Goal: Task Accomplishment & Management: Manage account settings

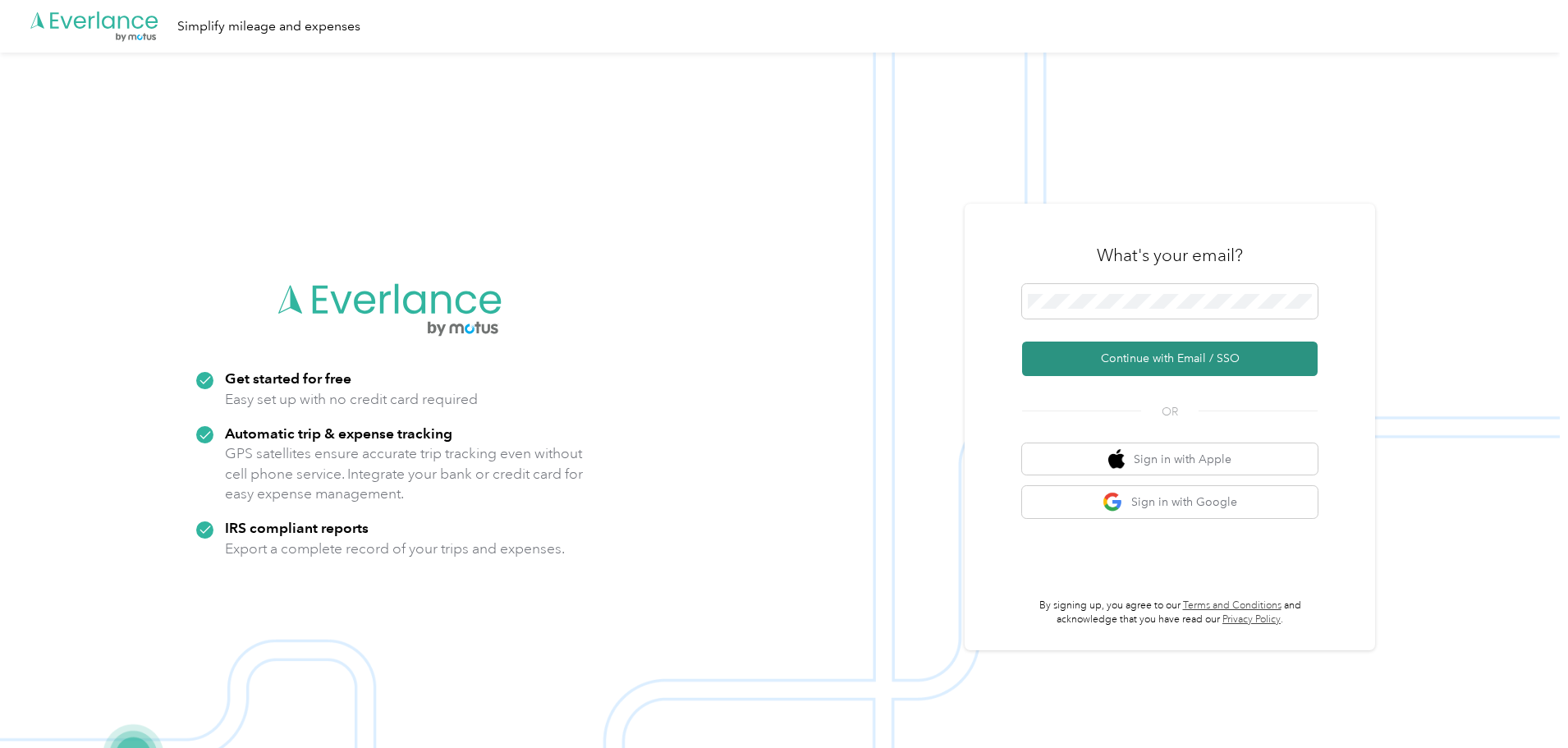
click at [1124, 357] on button "Continue with Email / SSO" at bounding box center [1169, 358] width 295 height 34
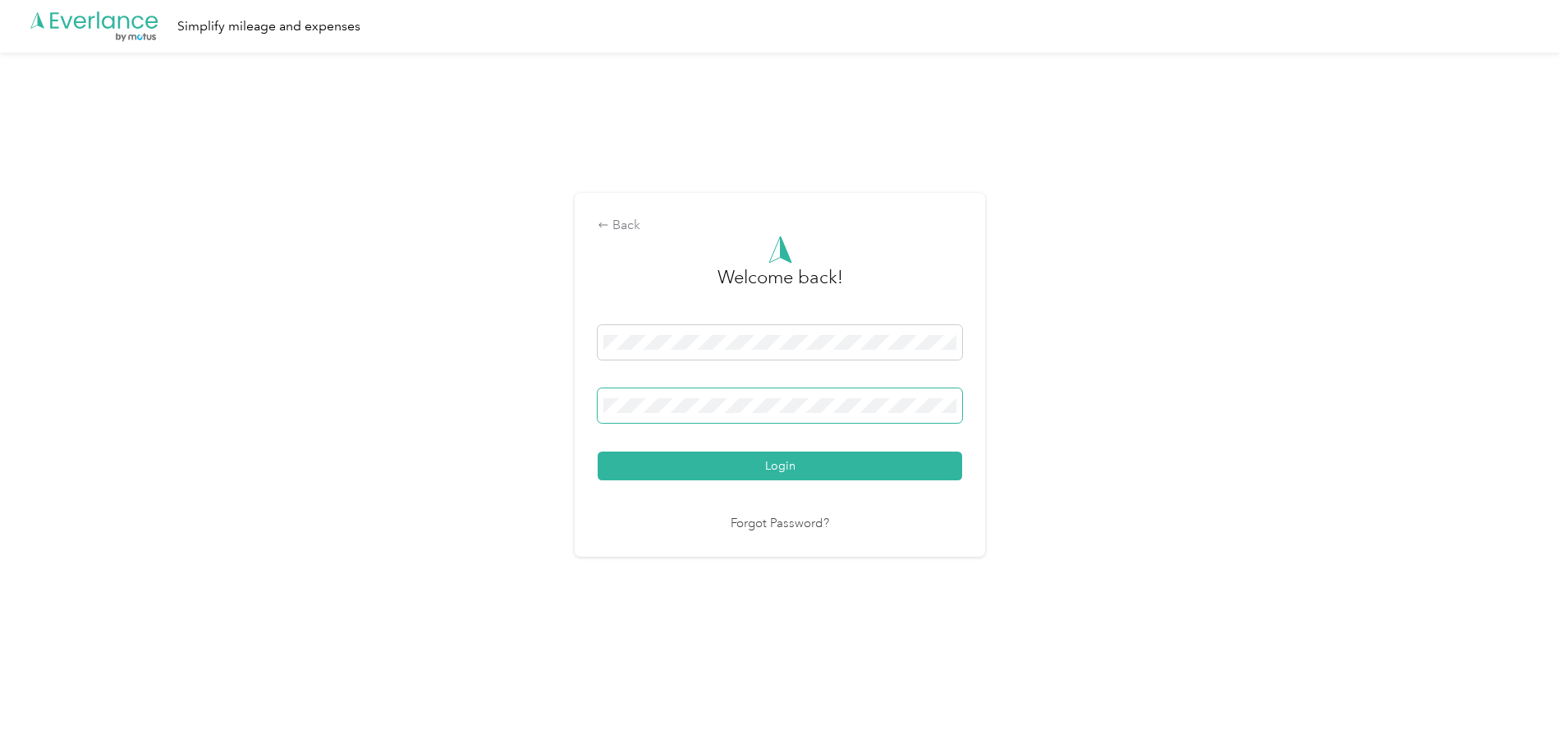
click at [598, 452] on button "Login" at bounding box center [780, 466] width 365 height 28
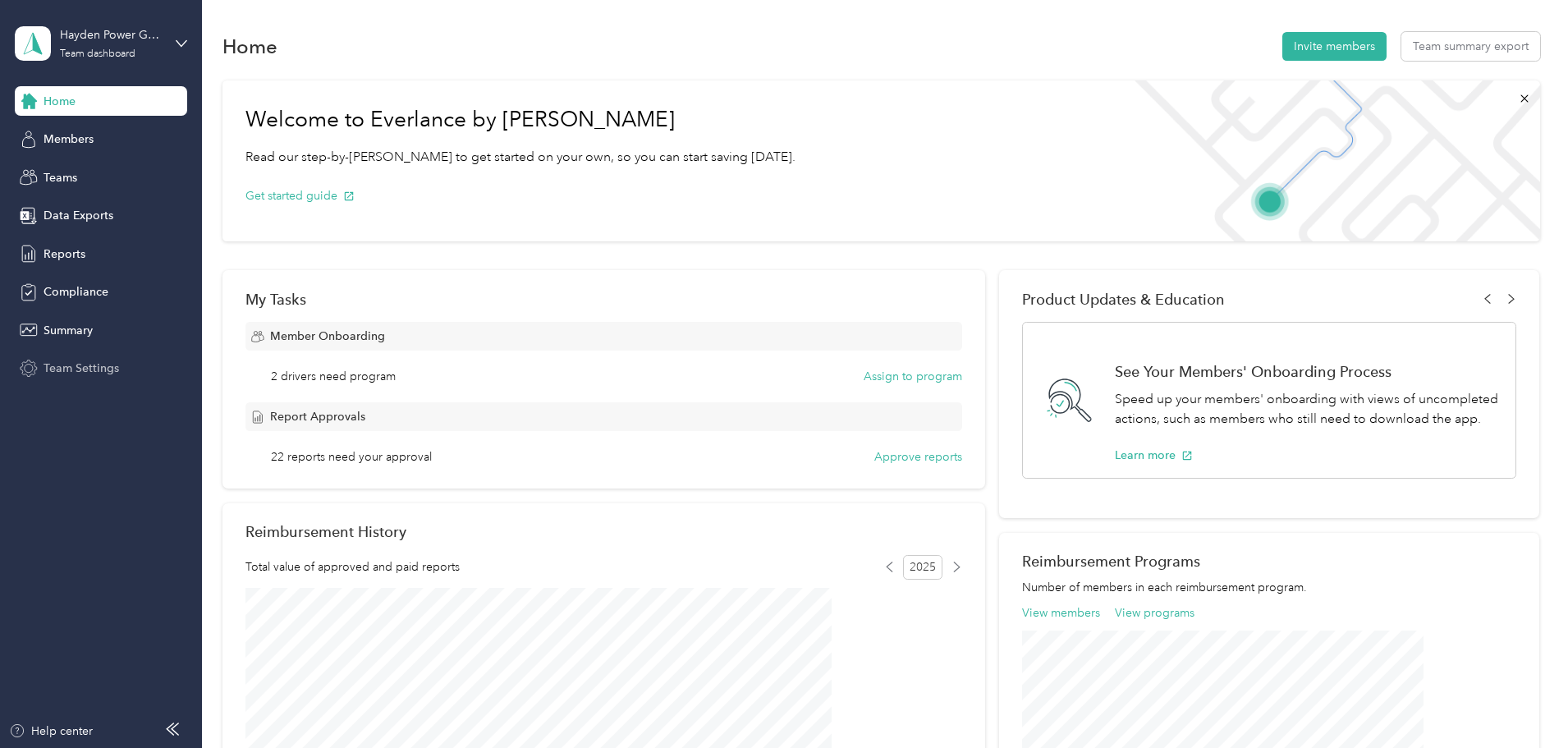
click at [76, 365] on span "Team Settings" at bounding box center [81, 368] width 75 height 18
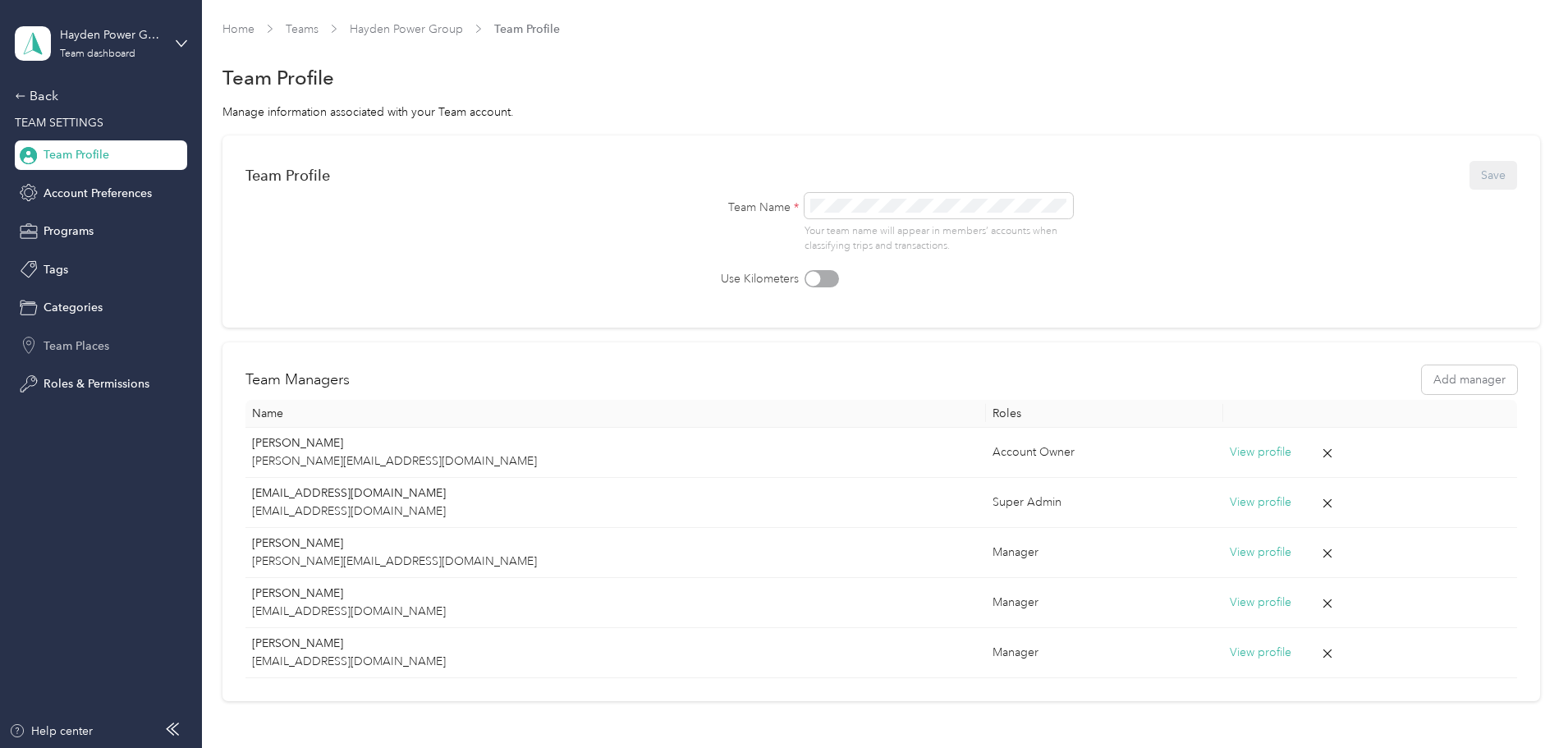
click at [66, 342] on span "Team Places" at bounding box center [76, 346] width 66 height 18
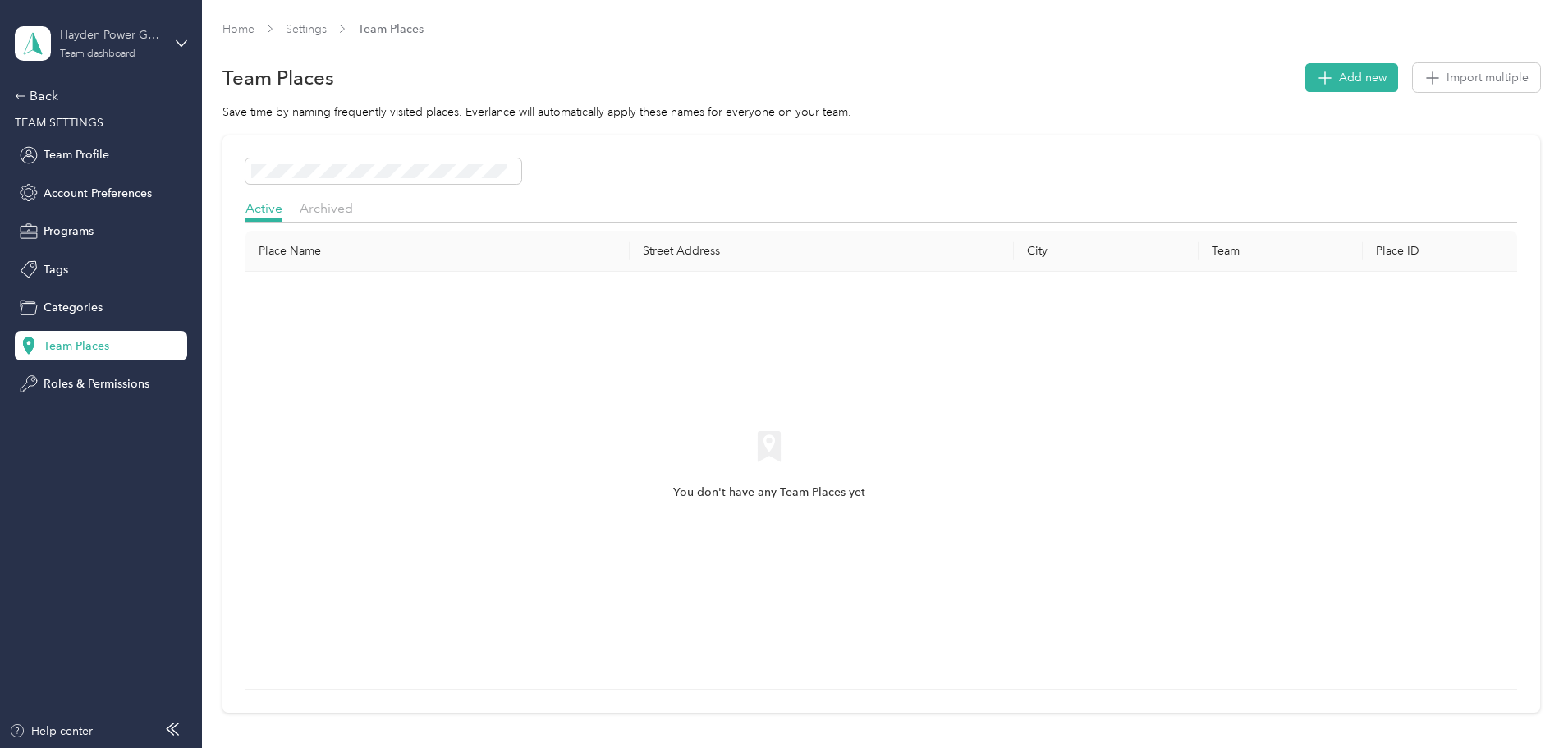
click at [99, 52] on div "Team dashboard" at bounding box center [98, 54] width 75 height 10
click at [64, 136] on div "Team dashboard" at bounding box center [74, 135] width 90 height 18
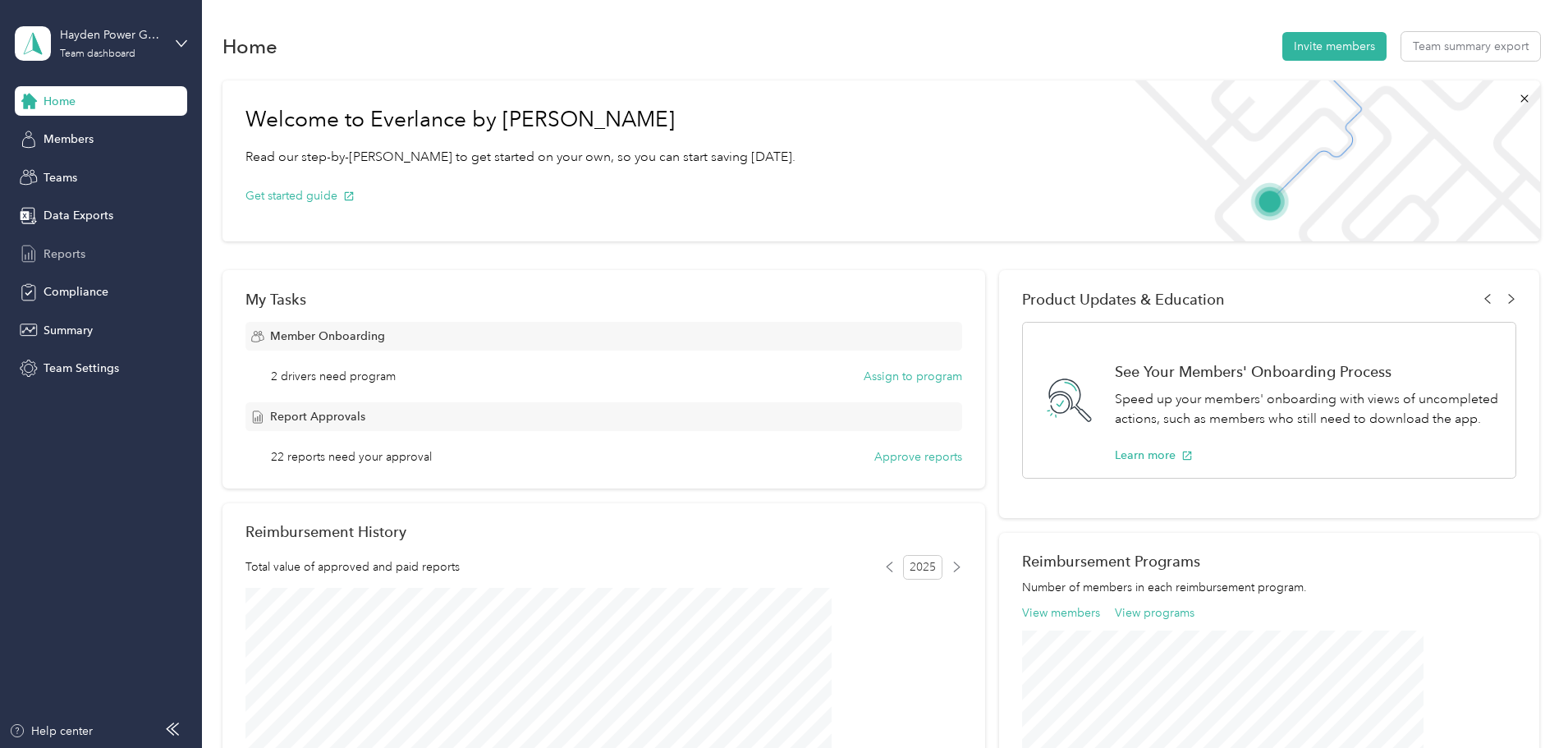
click at [71, 254] on span "Reports" at bounding box center [64, 254] width 42 height 18
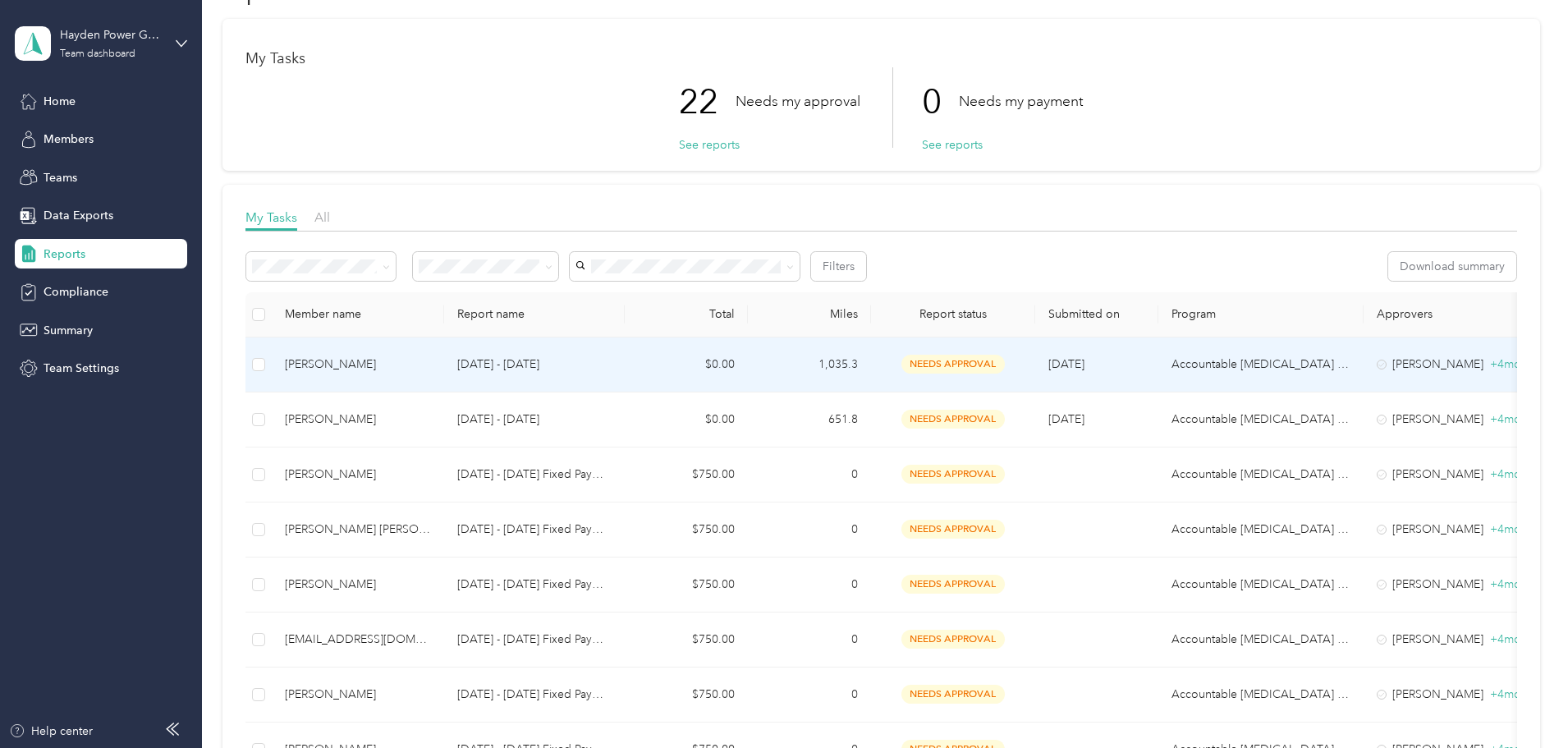
scroll to position [82, 0]
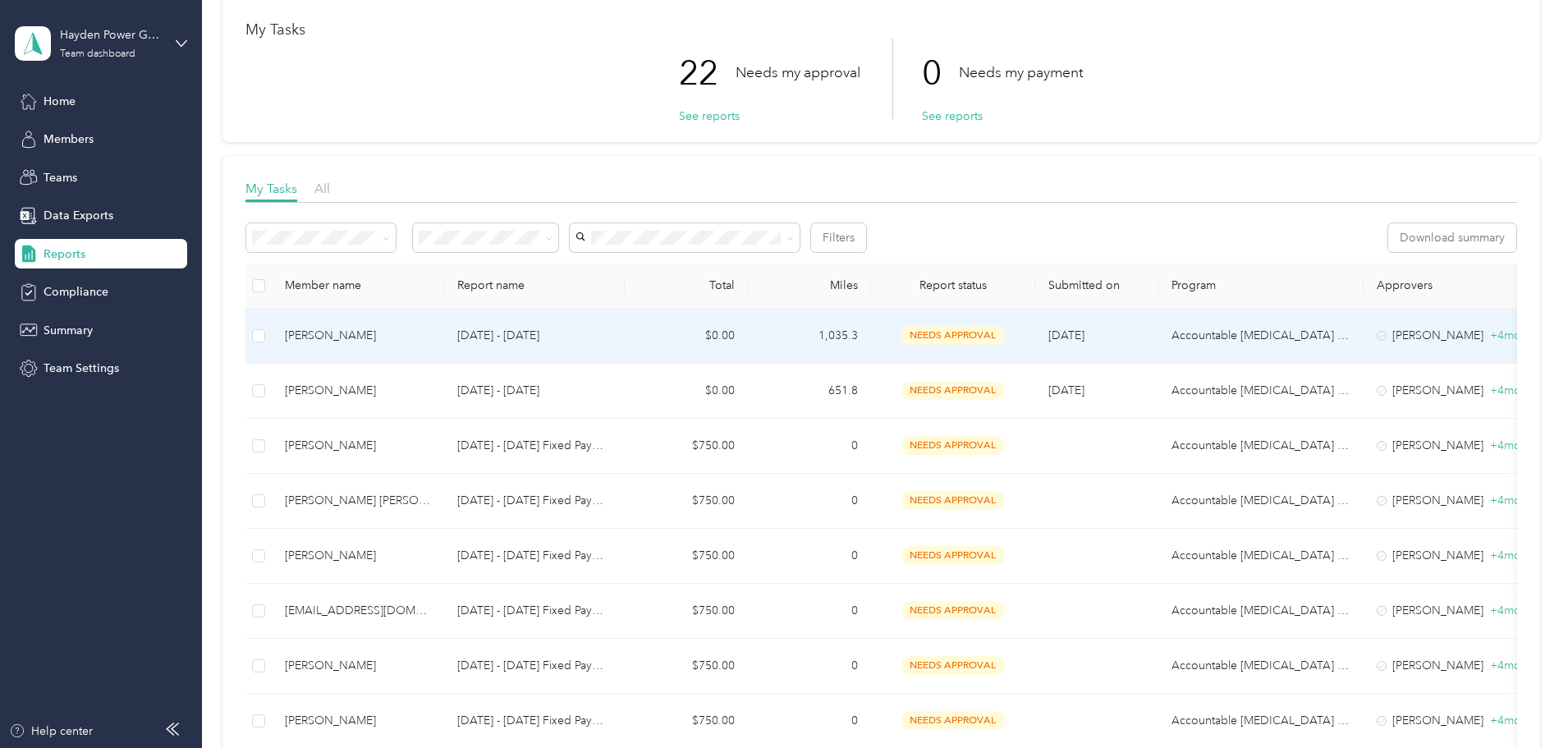
click at [431, 327] on div "[PERSON_NAME]" at bounding box center [358, 336] width 146 height 18
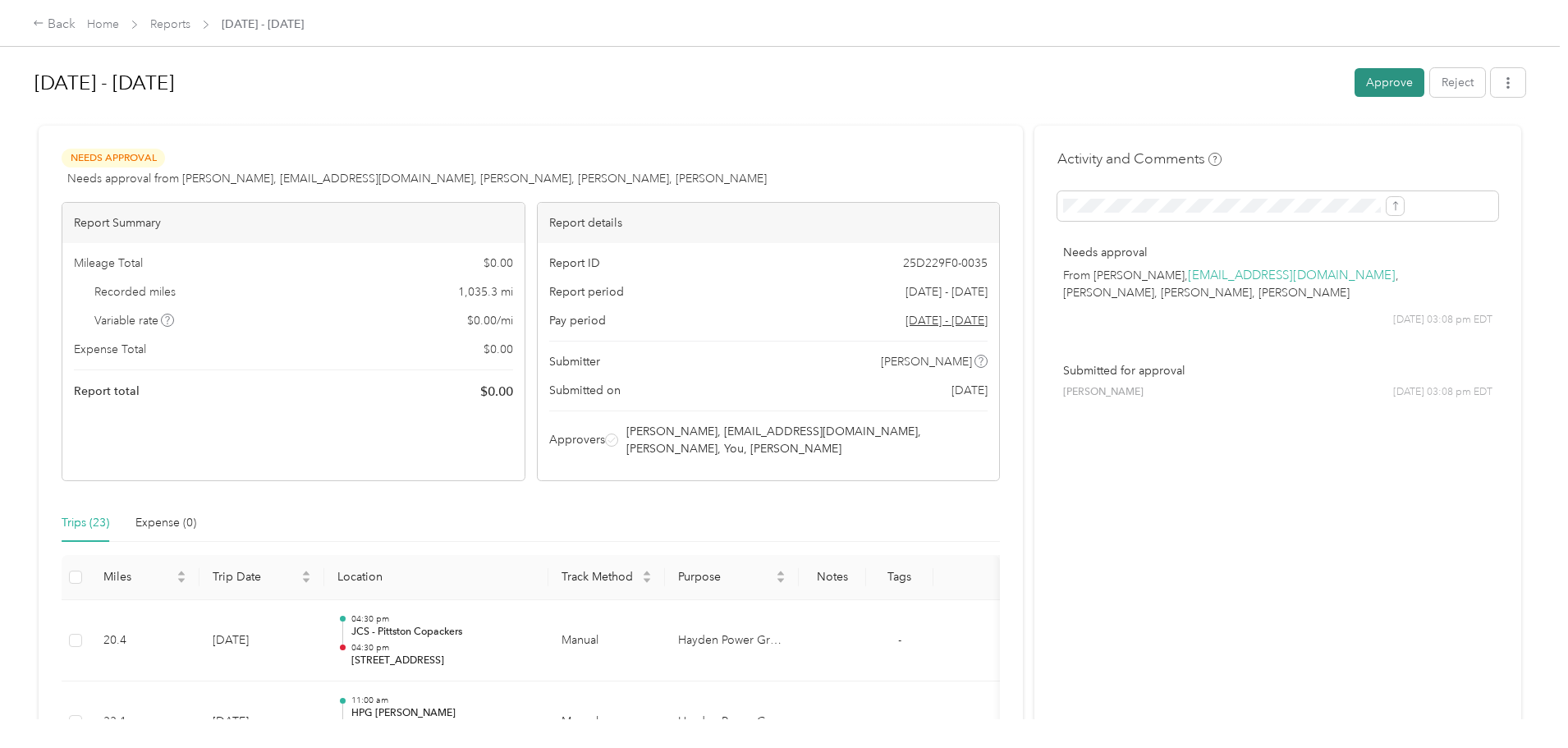
click at [1355, 77] on button "Approve" at bounding box center [1389, 82] width 69 height 28
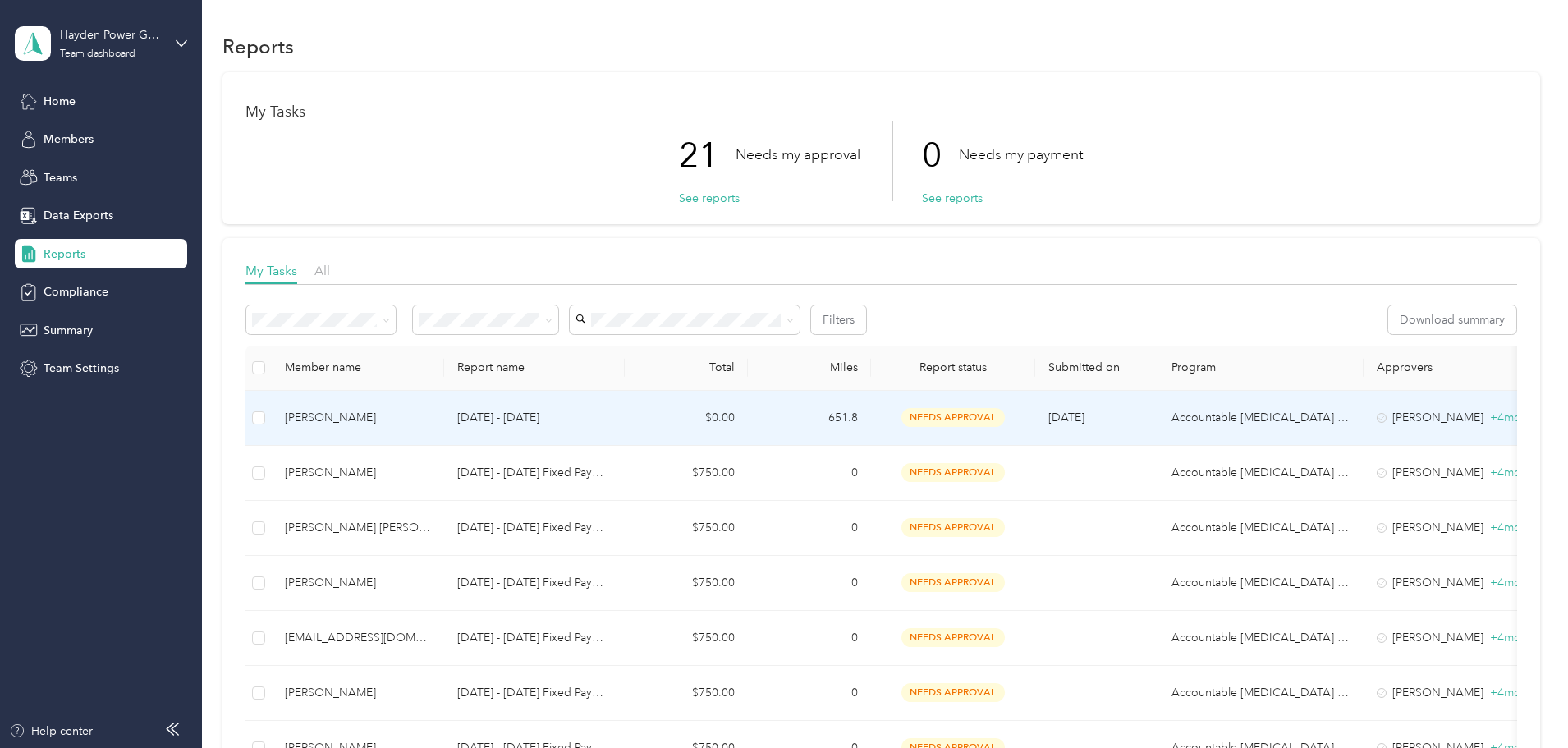
click at [424, 409] on div "[PERSON_NAME]" at bounding box center [358, 418] width 146 height 18
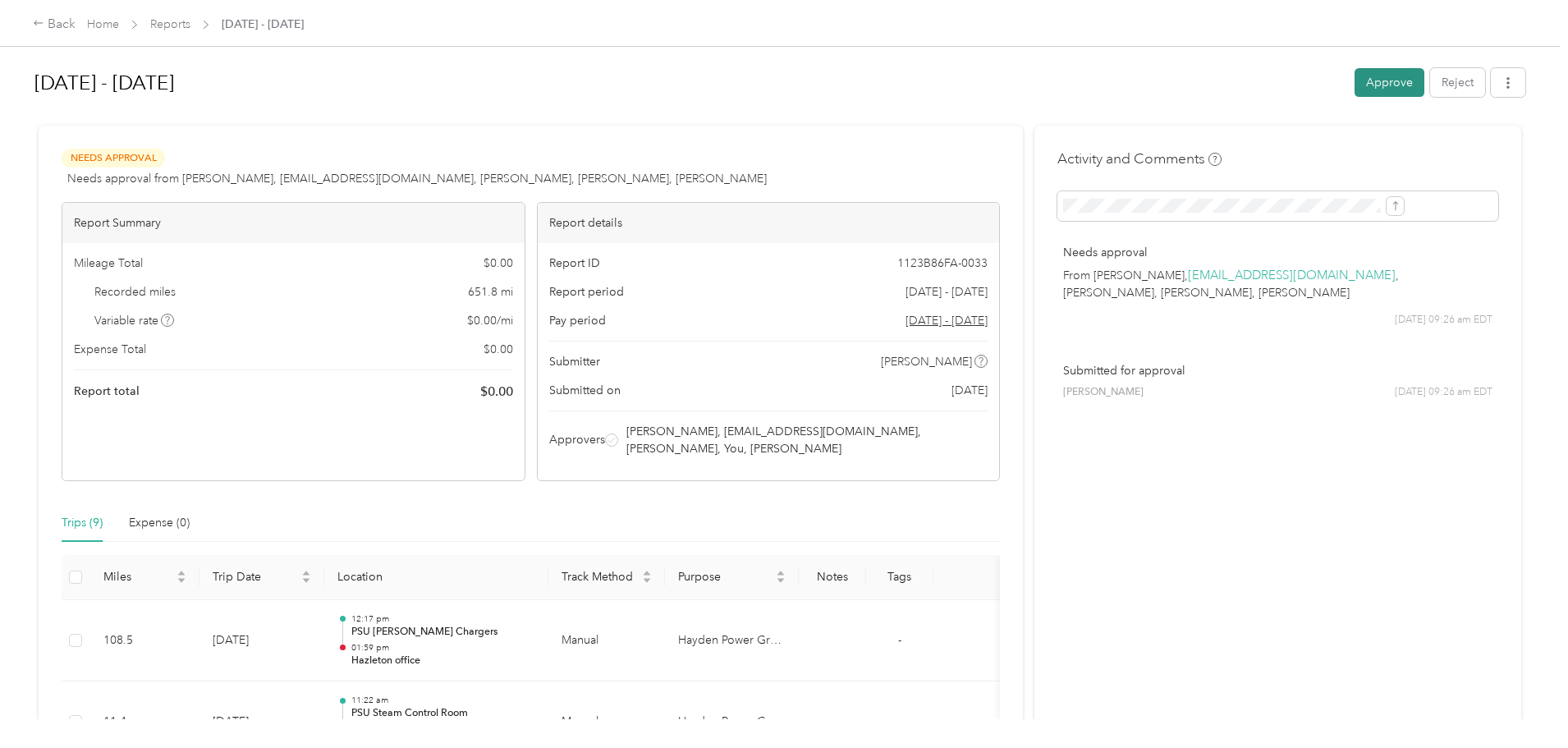
click at [1355, 82] on button "Approve" at bounding box center [1389, 82] width 69 height 28
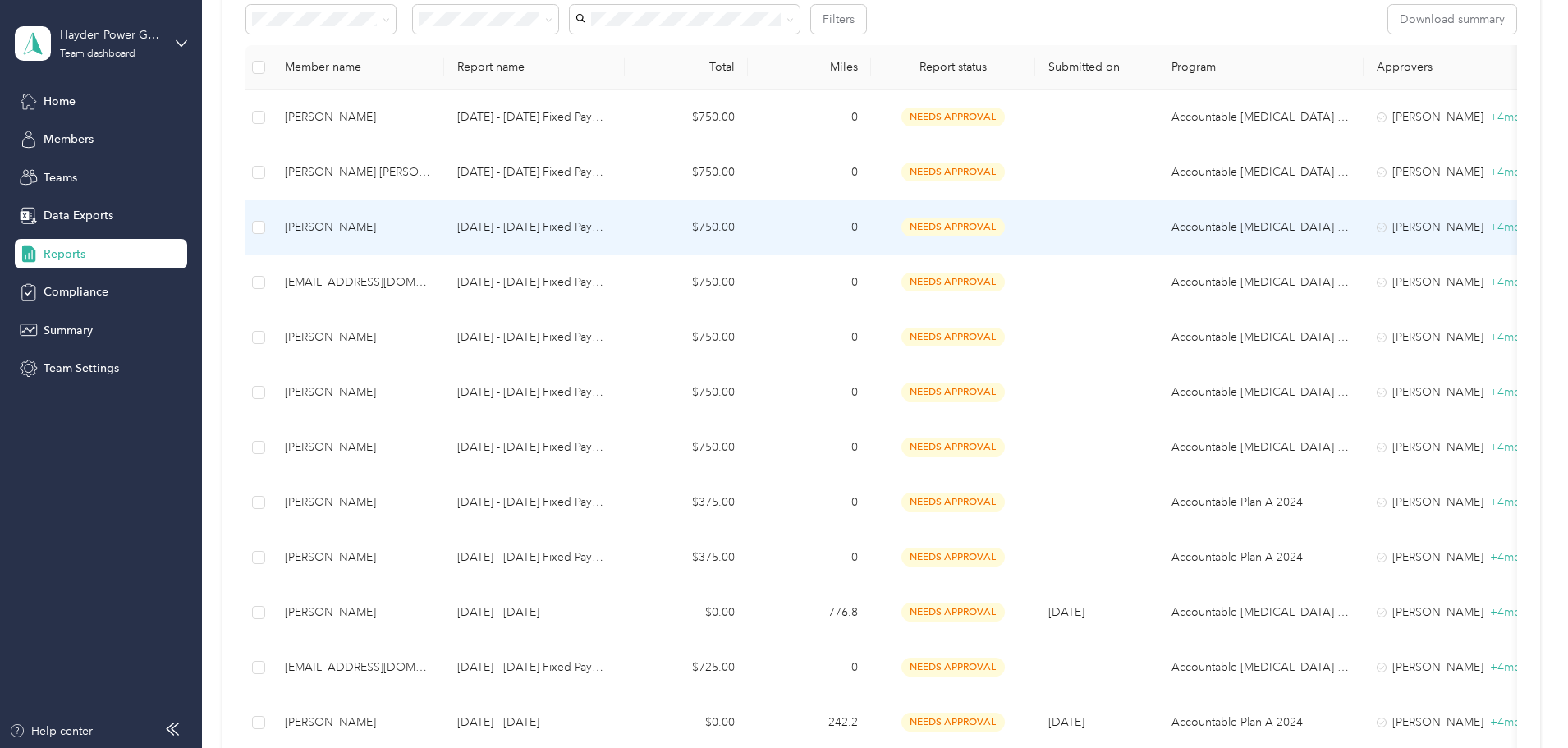
scroll to position [329, 0]
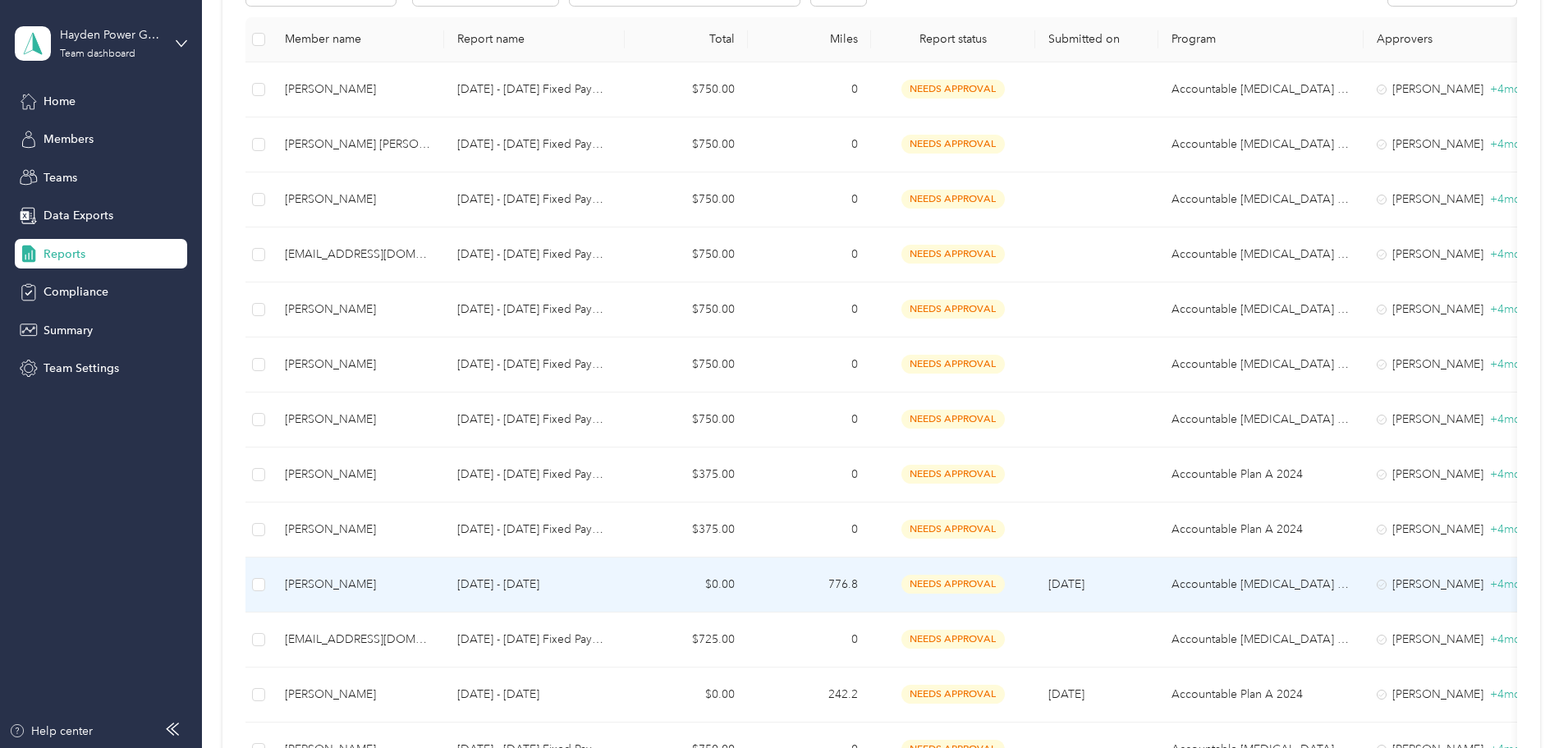
click at [431, 580] on div "[PERSON_NAME]" at bounding box center [358, 585] width 146 height 18
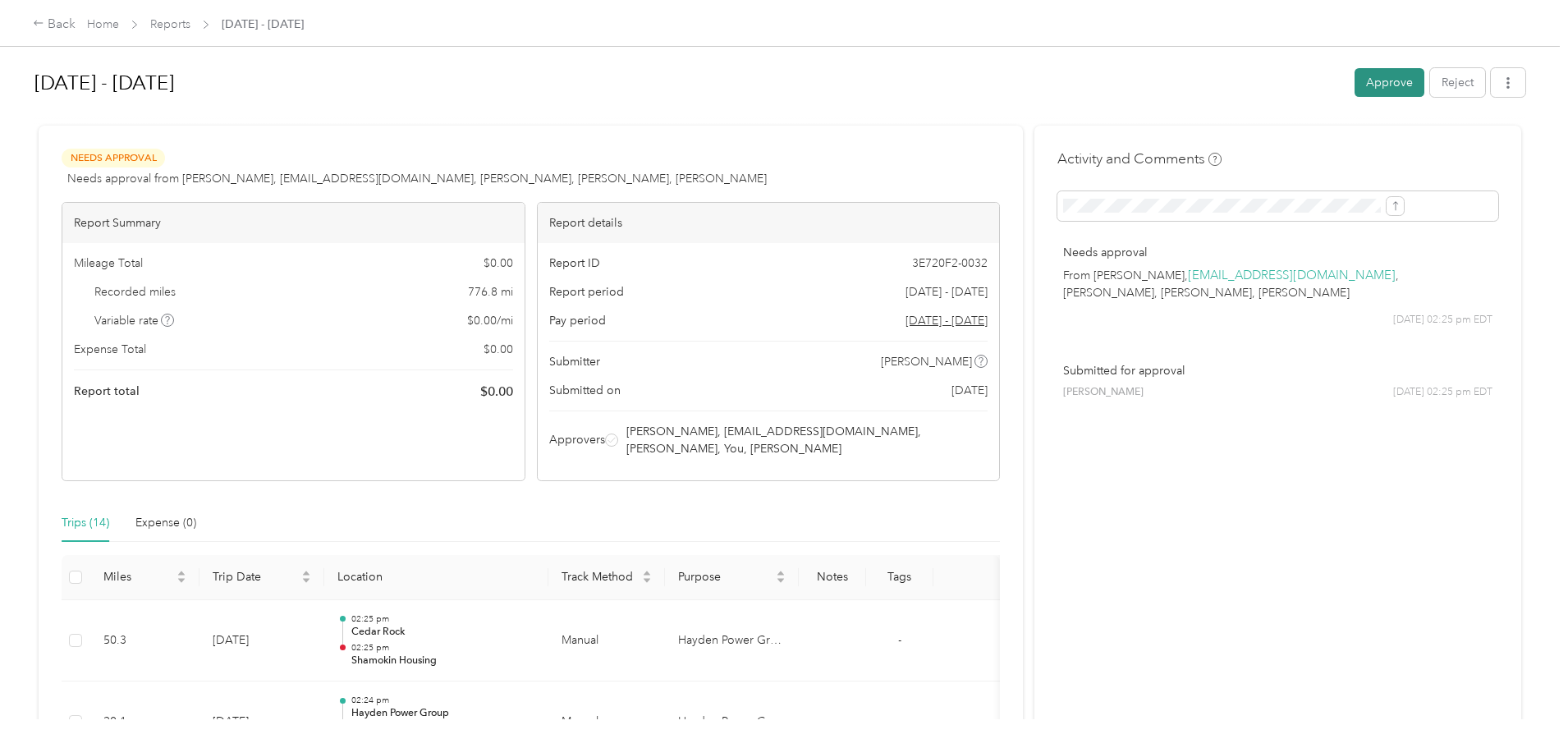
click at [1355, 79] on button "Approve" at bounding box center [1389, 82] width 69 height 28
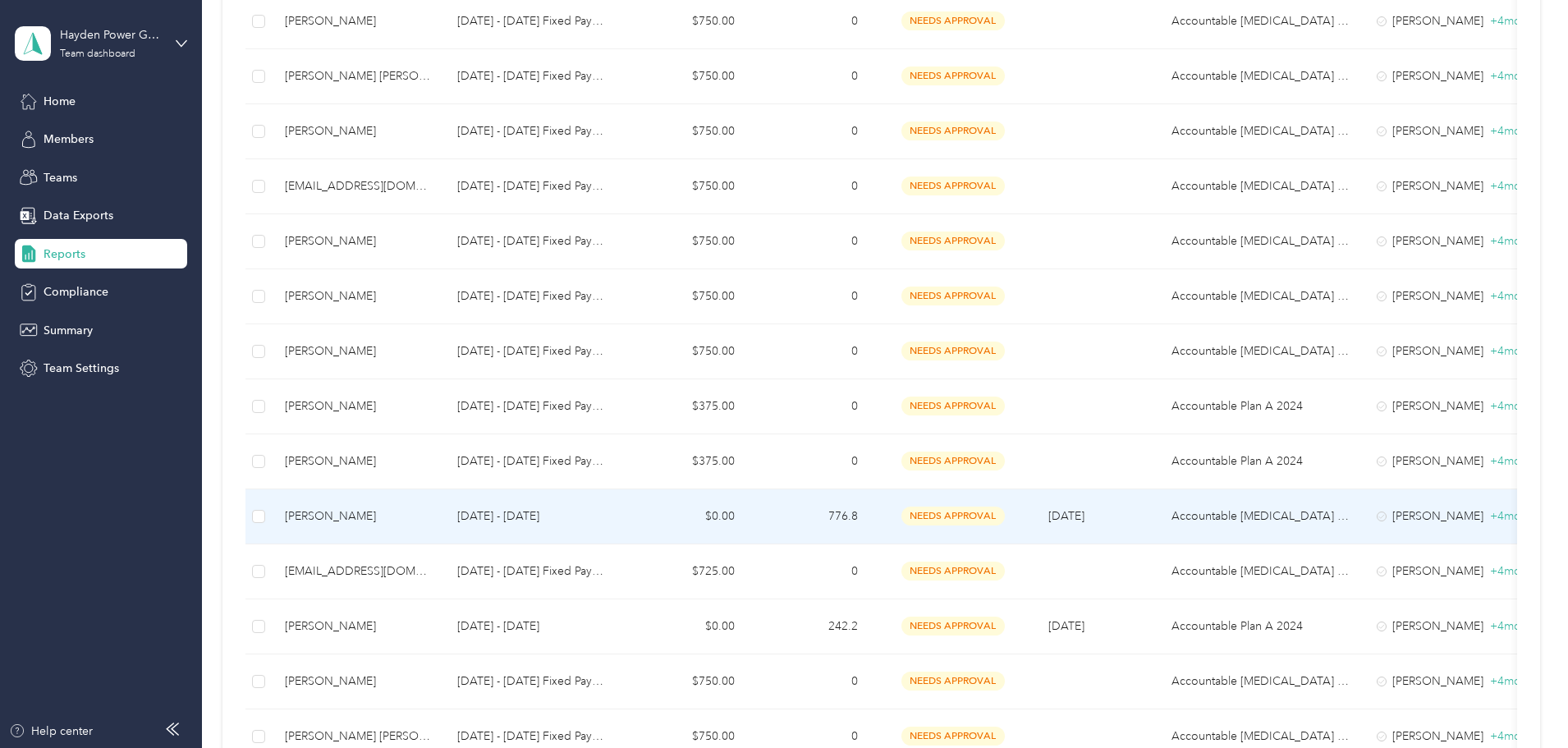
scroll to position [411, 0]
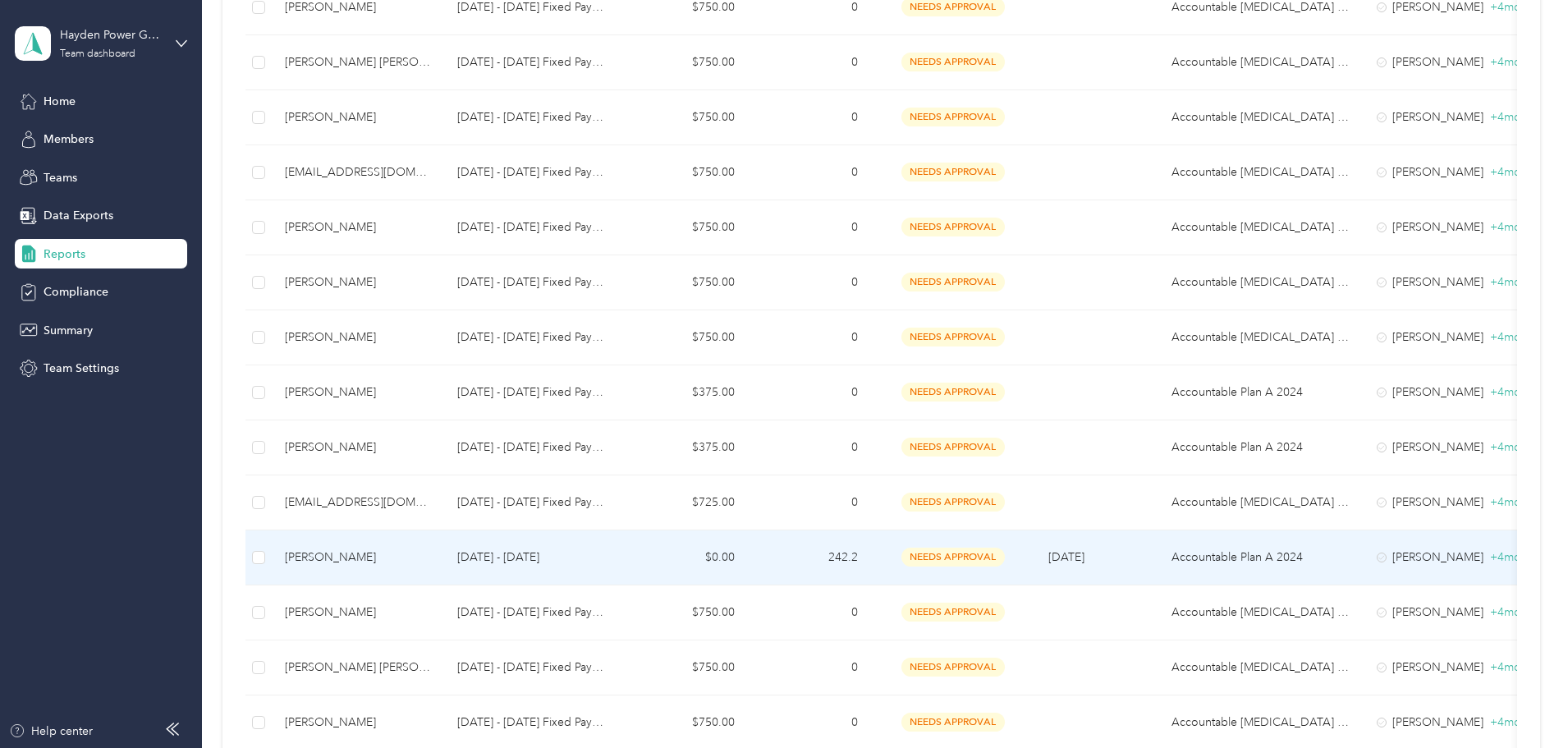
click at [431, 555] on div "[PERSON_NAME]" at bounding box center [358, 558] width 146 height 18
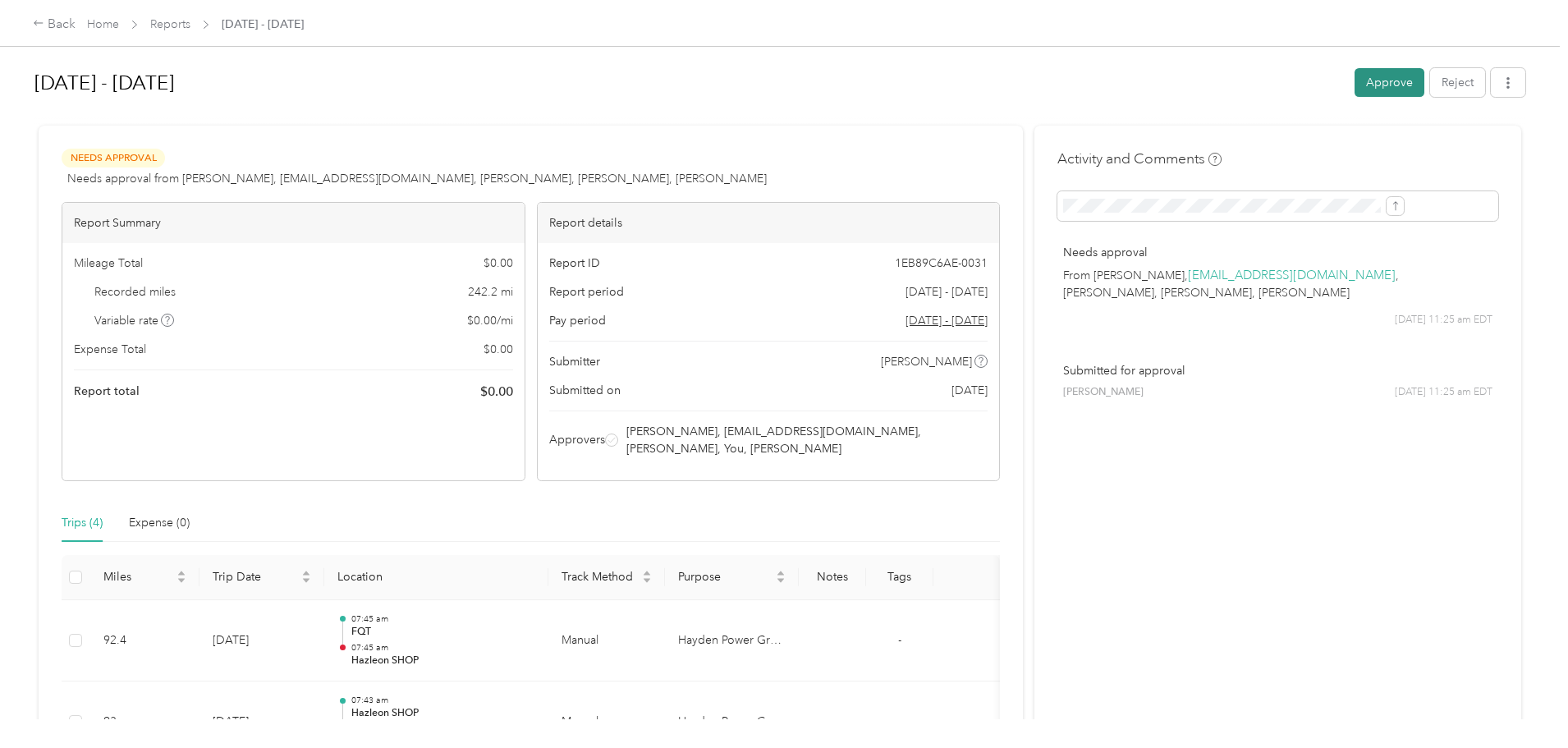
click at [1355, 83] on button "Approve" at bounding box center [1389, 82] width 69 height 28
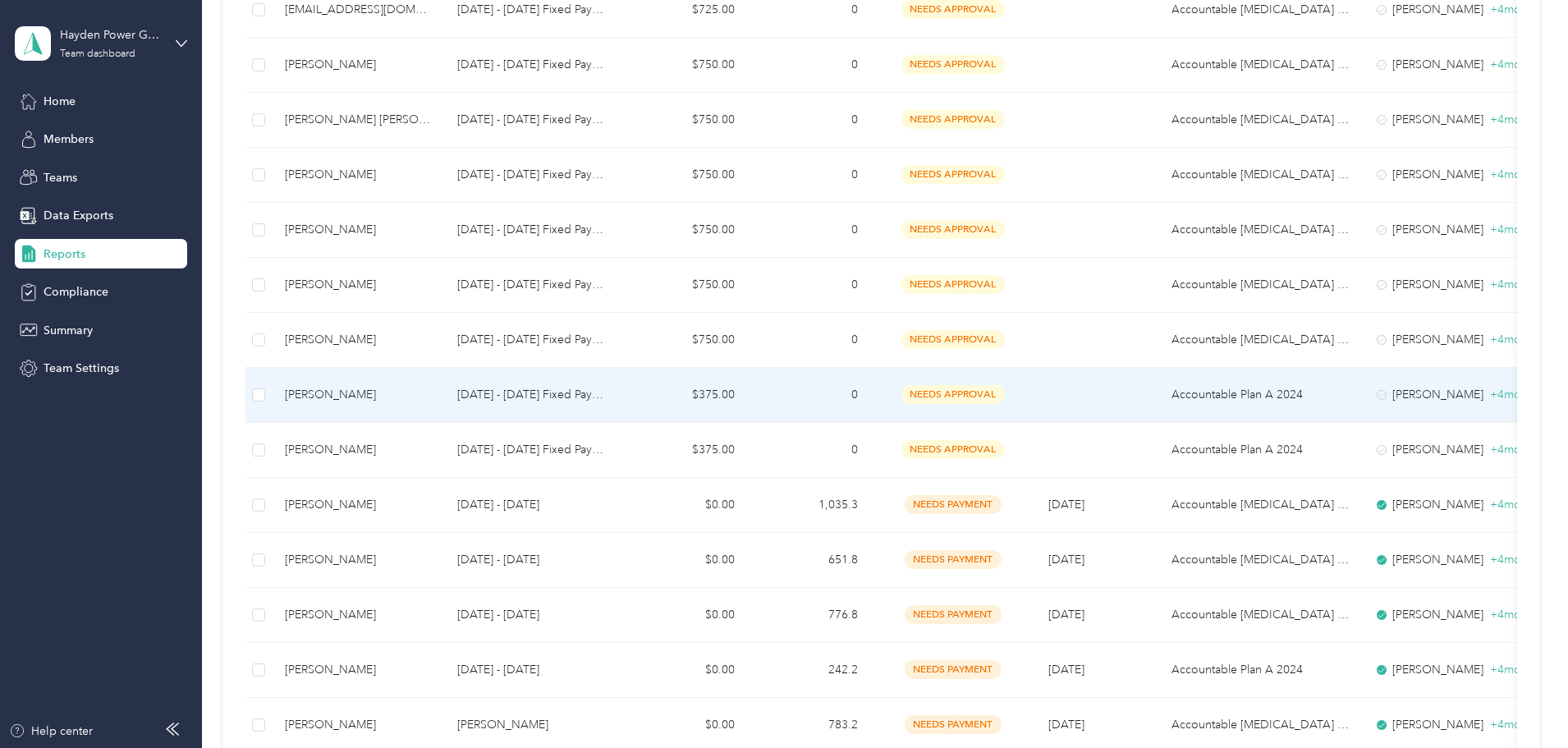
scroll to position [822, 0]
